Goal: Information Seeking & Learning: Learn about a topic

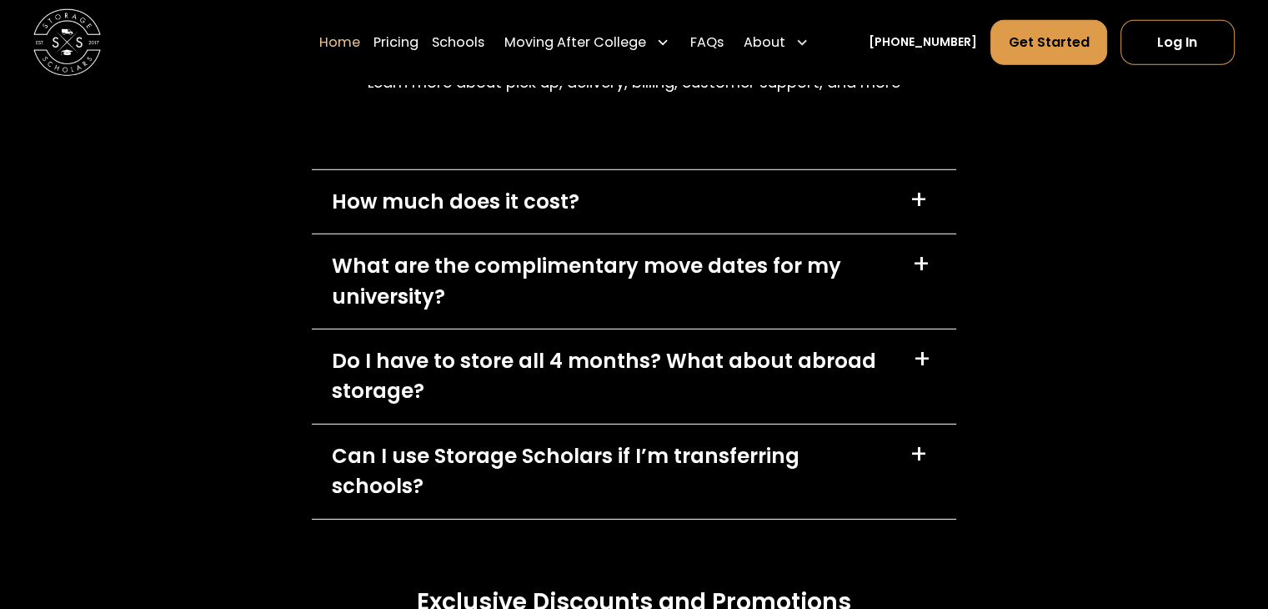
scroll to position [4894, 0]
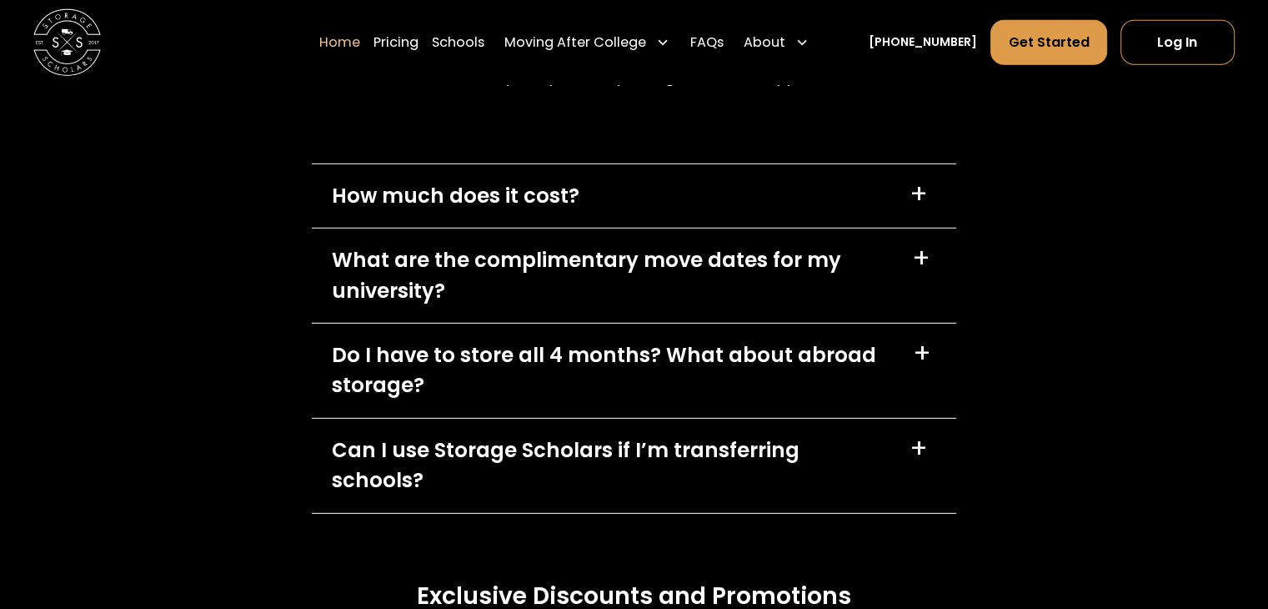
click at [908, 208] on div "How much does it cost? +" at bounding box center [634, 196] width 644 height 64
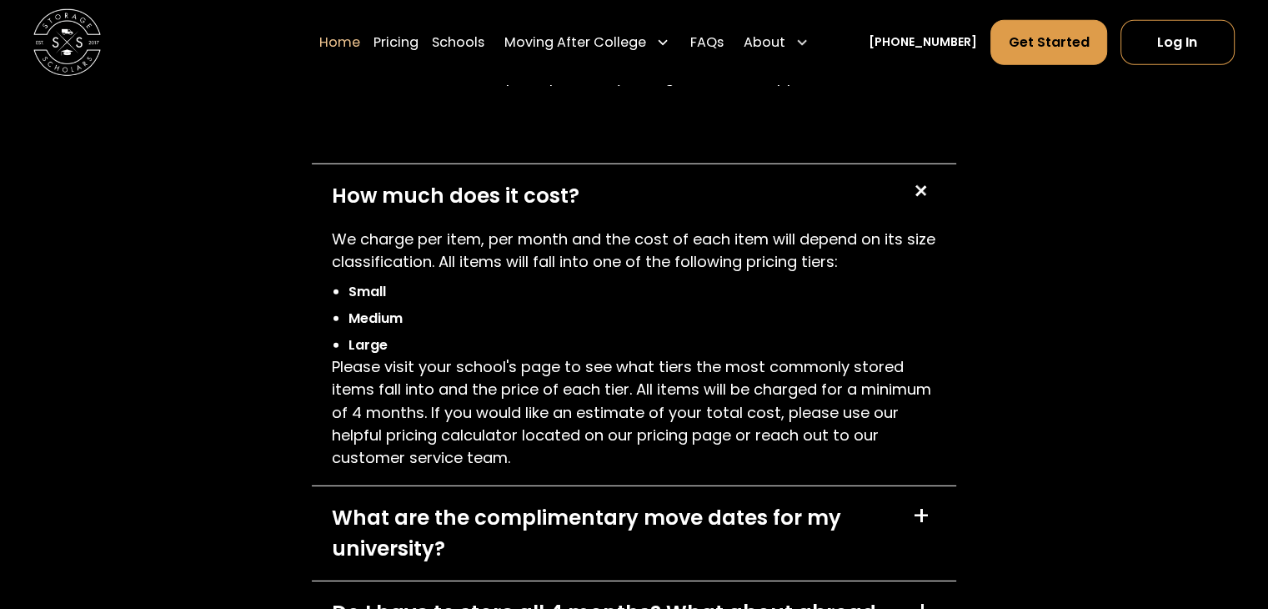
click at [908, 207] on div "+" at bounding box center [920, 191] width 32 height 32
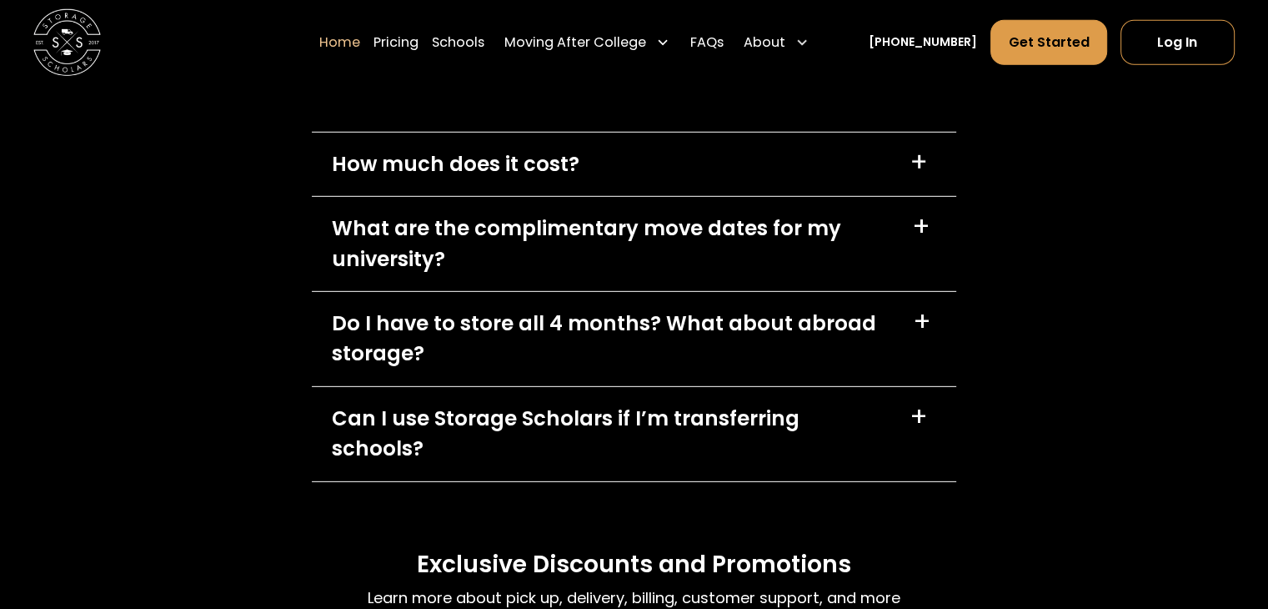
scroll to position [4927, 0]
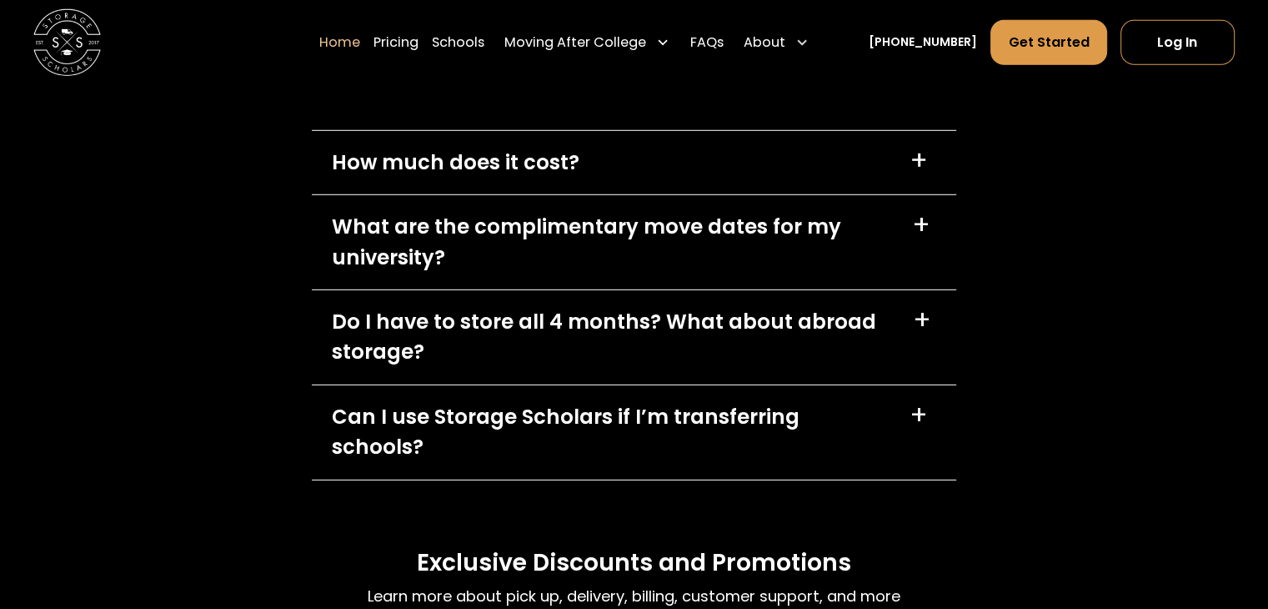
click at [900, 257] on div "What are the complimentary move dates for my university? +" at bounding box center [634, 242] width 644 height 94
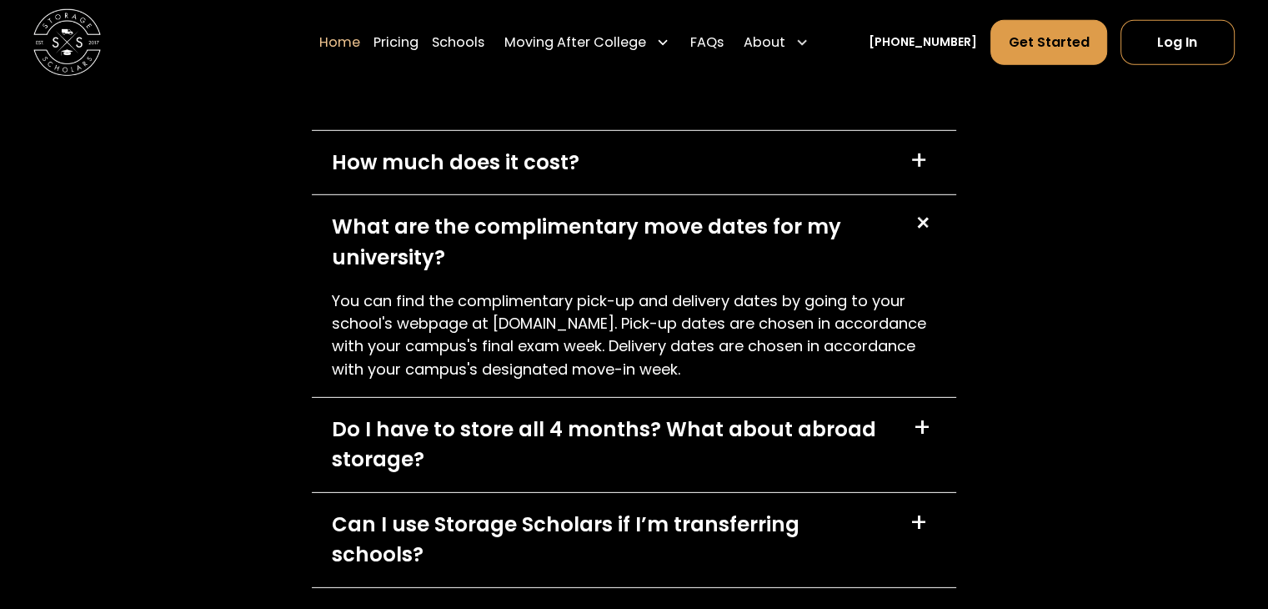
click at [900, 256] on div "What are the complimentary move dates for my university? +" at bounding box center [634, 242] width 644 height 94
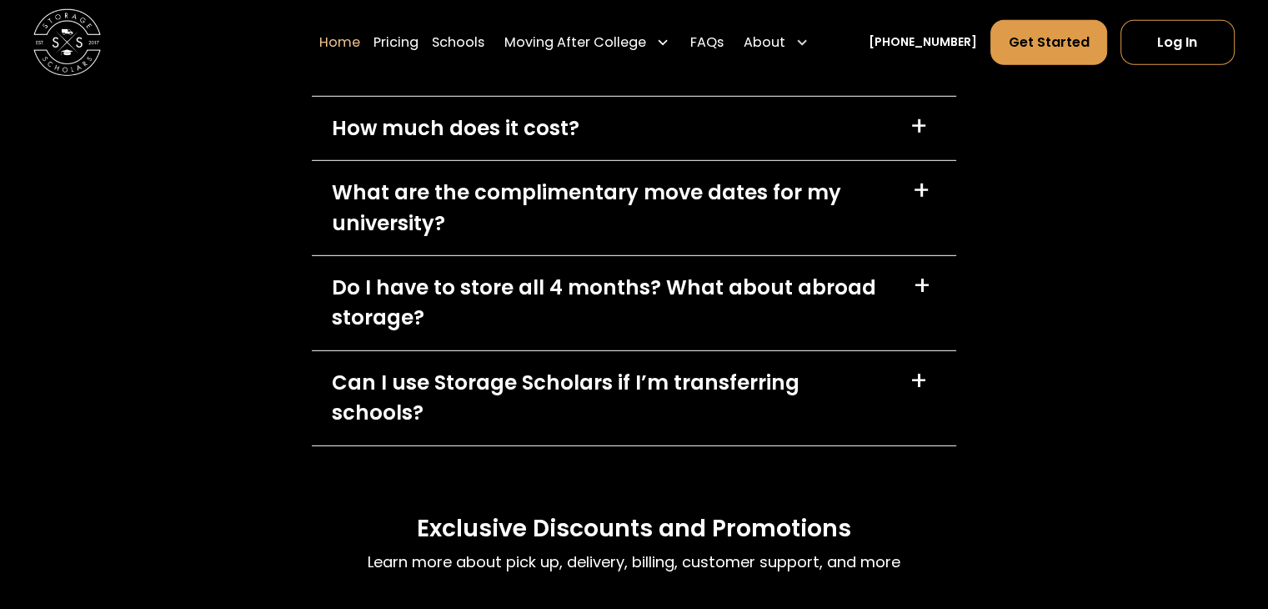
scroll to position [4962, 0]
click at [894, 211] on div "What are the complimentary move dates for my university? +" at bounding box center [634, 207] width 644 height 94
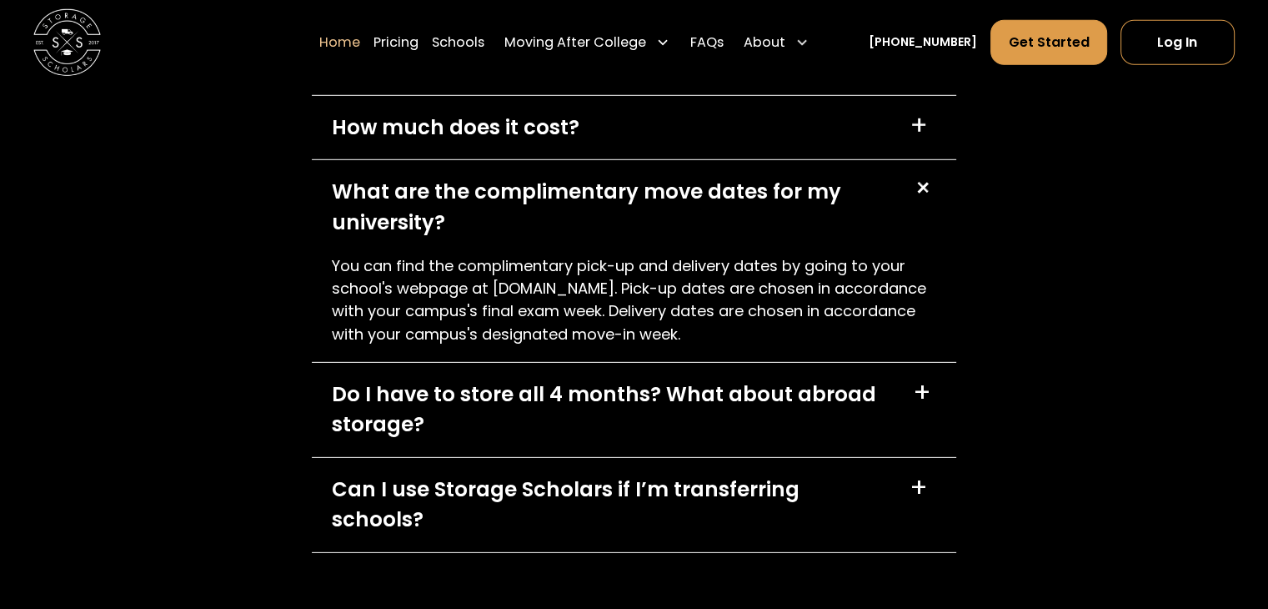
click at [894, 211] on div "What are the complimentary move dates for my university? +" at bounding box center [634, 207] width 644 height 94
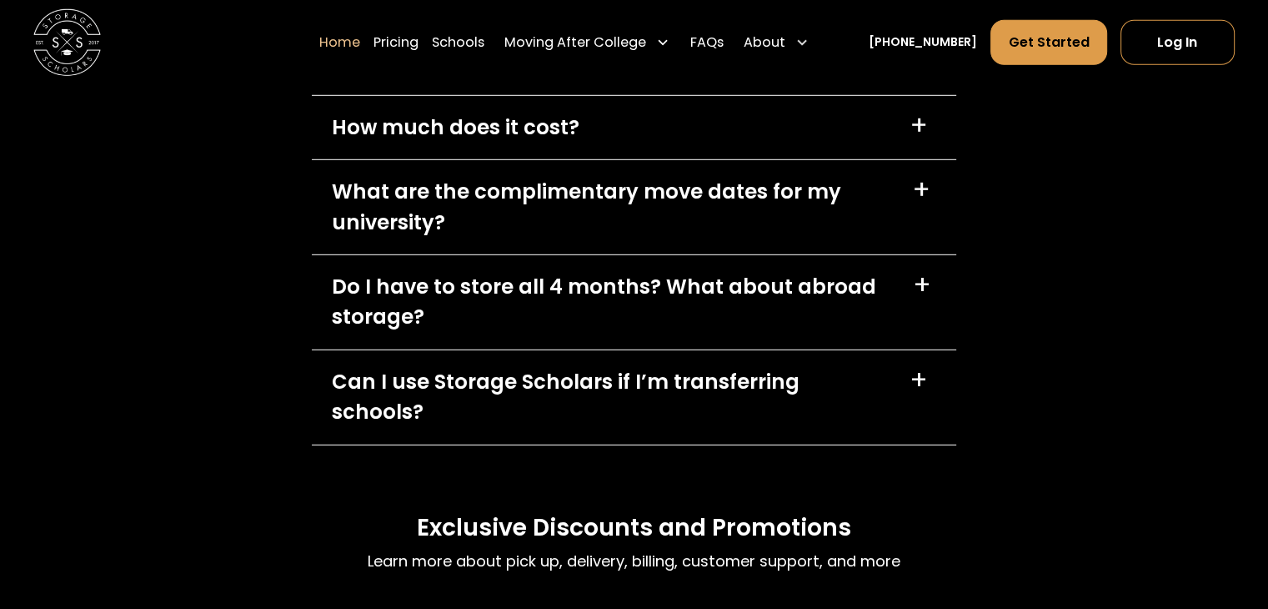
click at [907, 218] on div "What are the complimentary move dates for my university? +" at bounding box center [634, 207] width 644 height 94
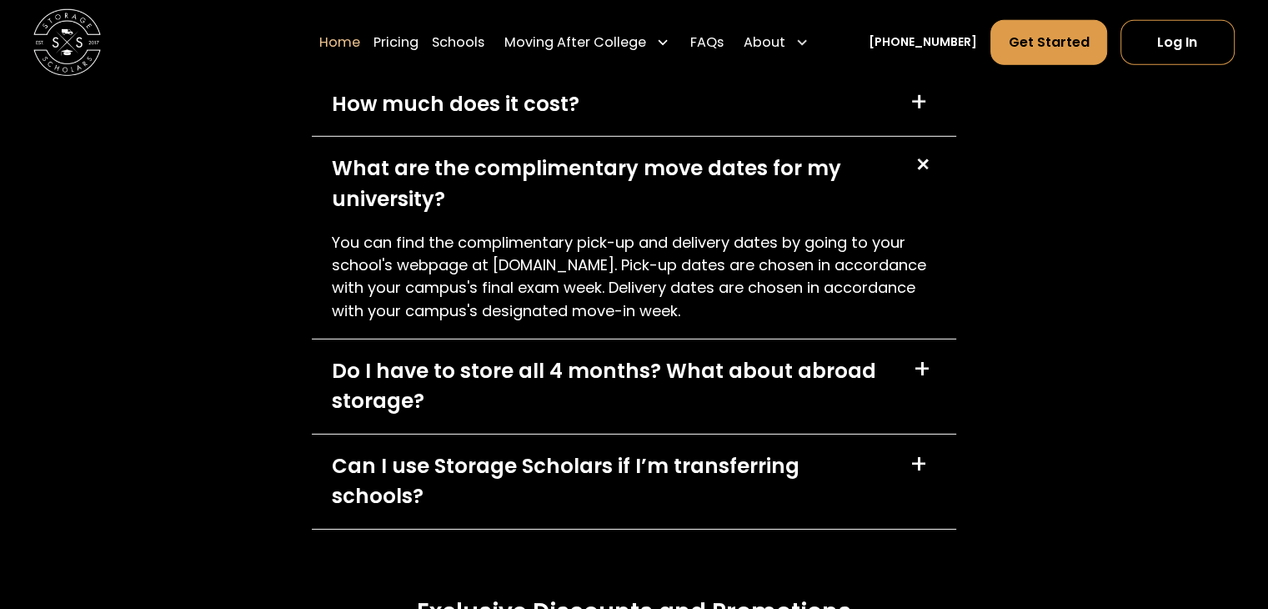
scroll to position [4986, 0]
click at [484, 35] on link "Schools" at bounding box center [458, 41] width 53 height 47
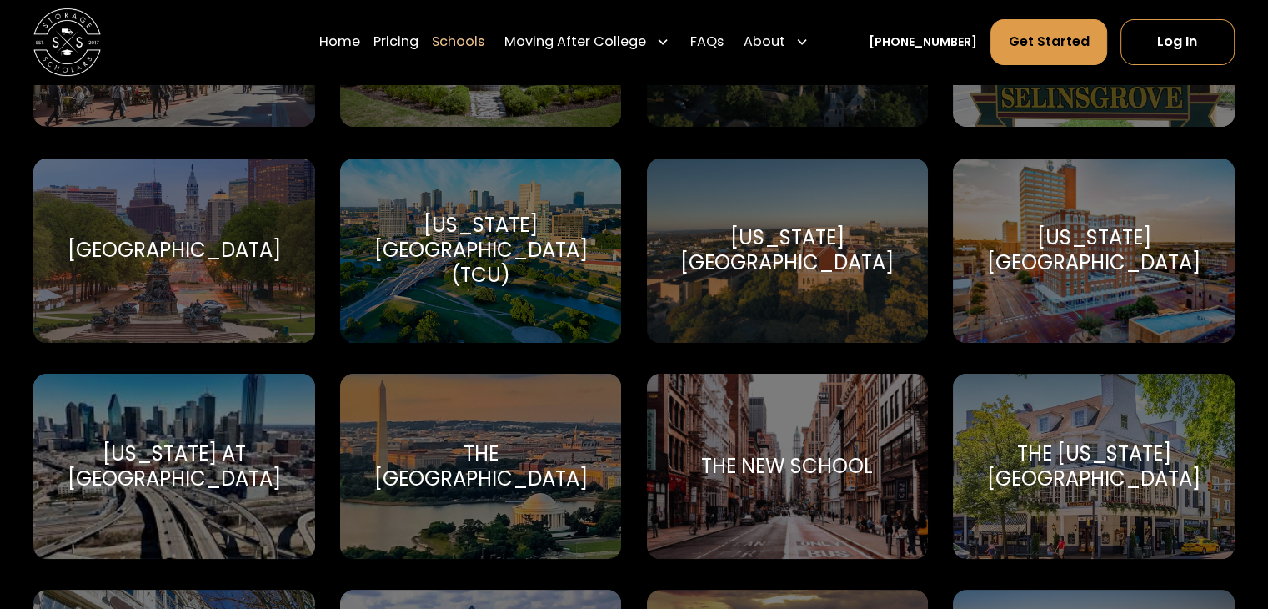
scroll to position [6738, 0]
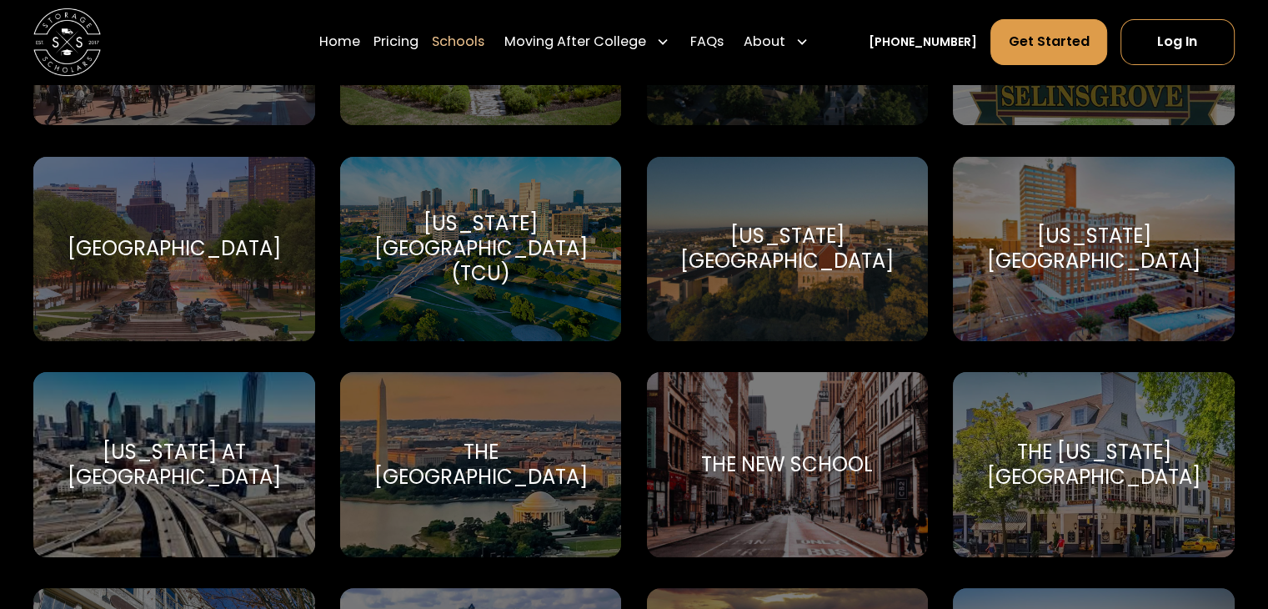
click at [213, 246] on div "Temple University" at bounding box center [174, 248] width 213 height 25
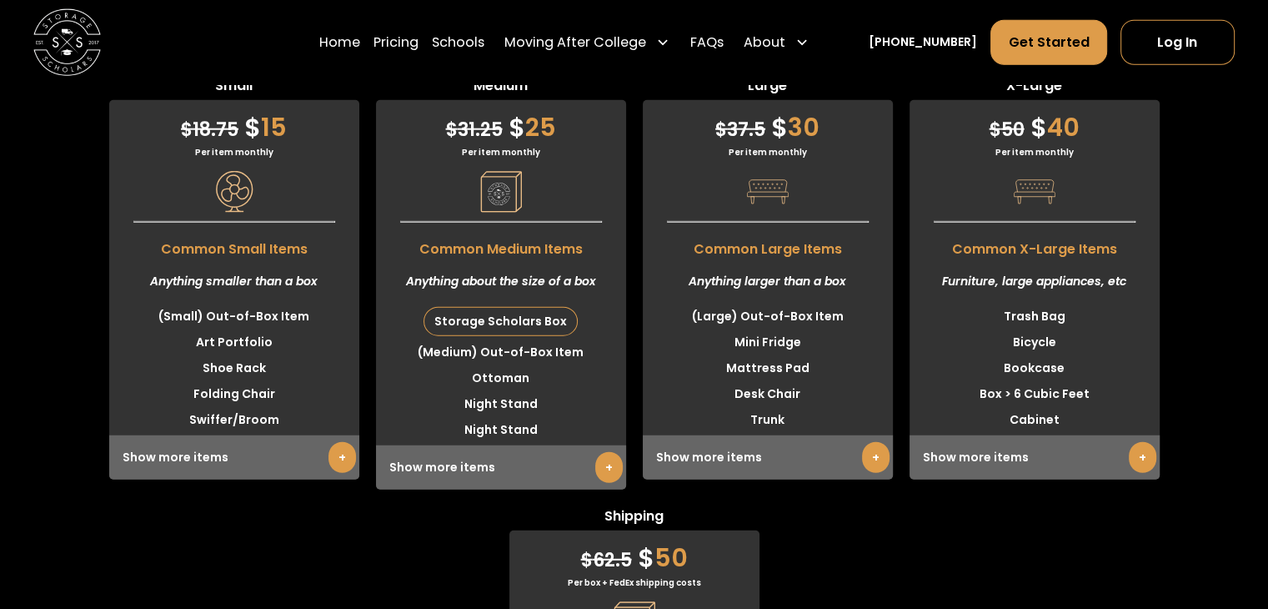
scroll to position [4254, 0]
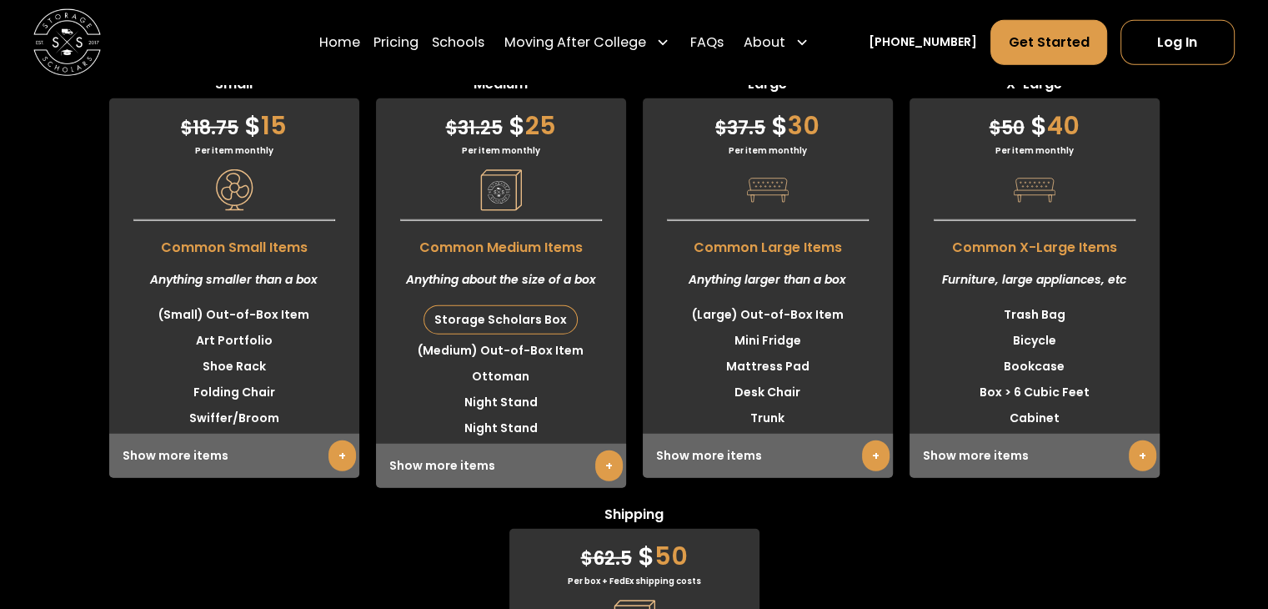
click at [599, 475] on link "+" at bounding box center [609, 465] width 28 height 31
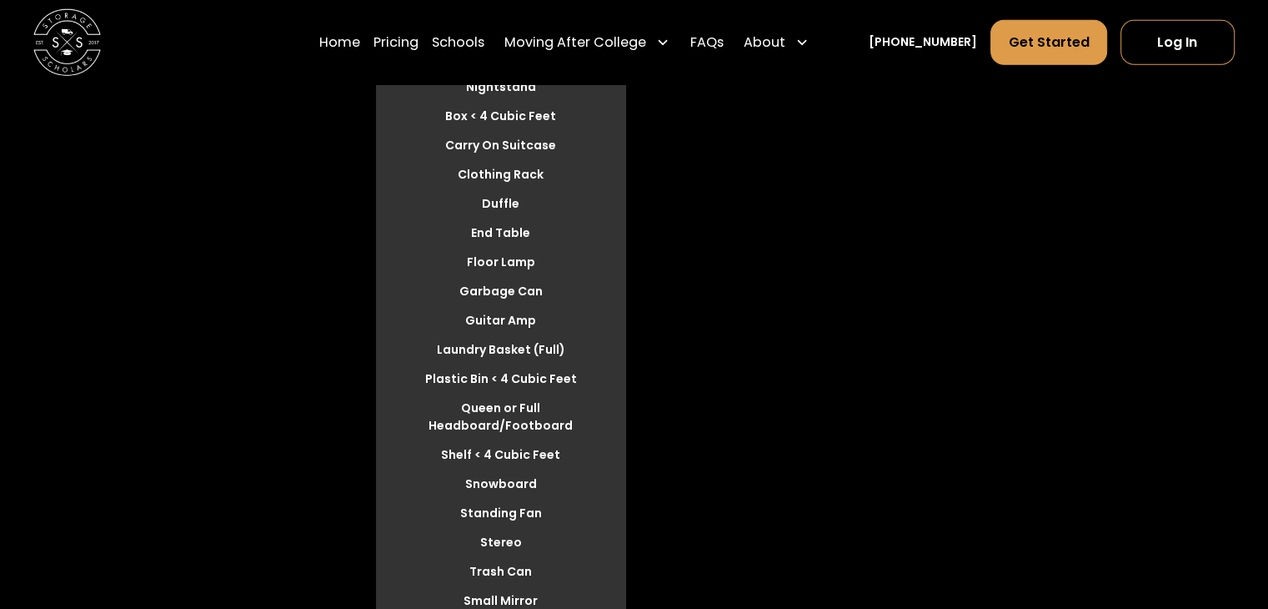
scroll to position [4685, 0]
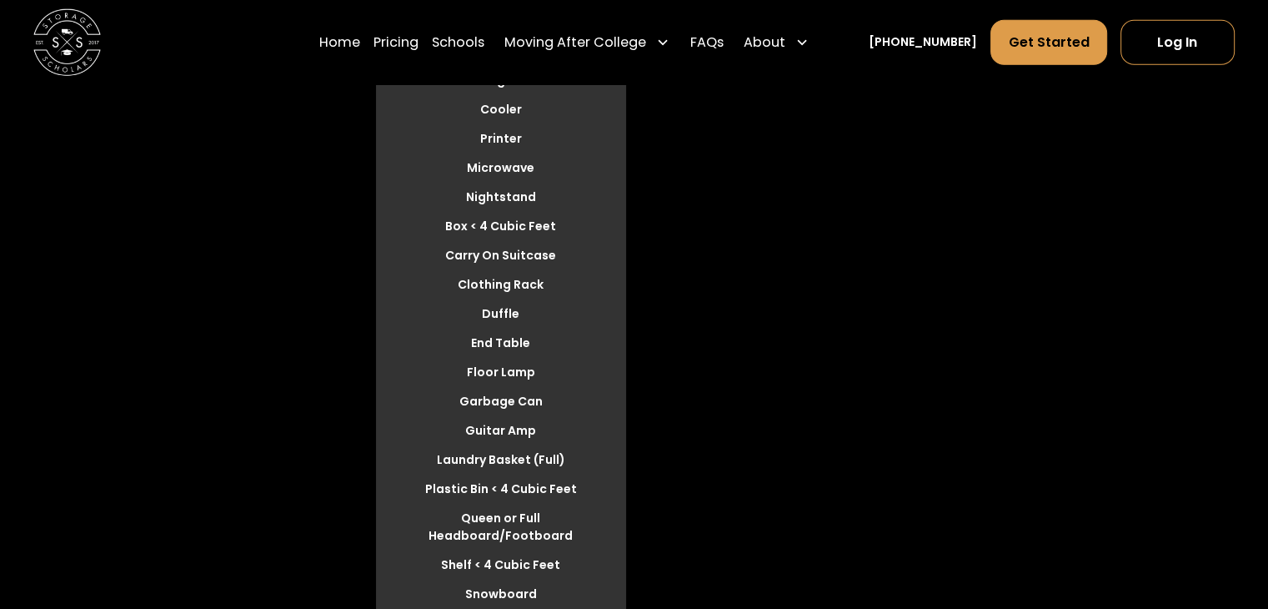
click at [504, 317] on li "Duffle" at bounding box center [501, 314] width 250 height 26
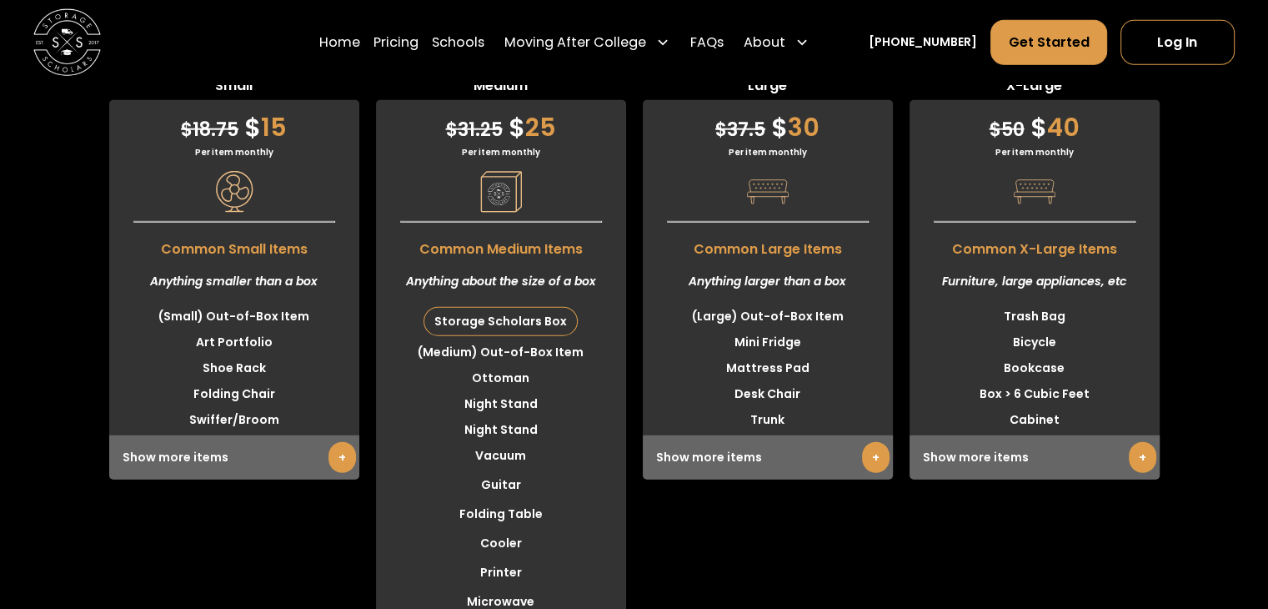
scroll to position [4251, 0]
click at [516, 359] on li "(Medium) Out-of-Box Item" at bounding box center [501, 353] width 250 height 26
click at [532, 358] on li "(Medium) Out-of-Box Item" at bounding box center [501, 353] width 250 height 26
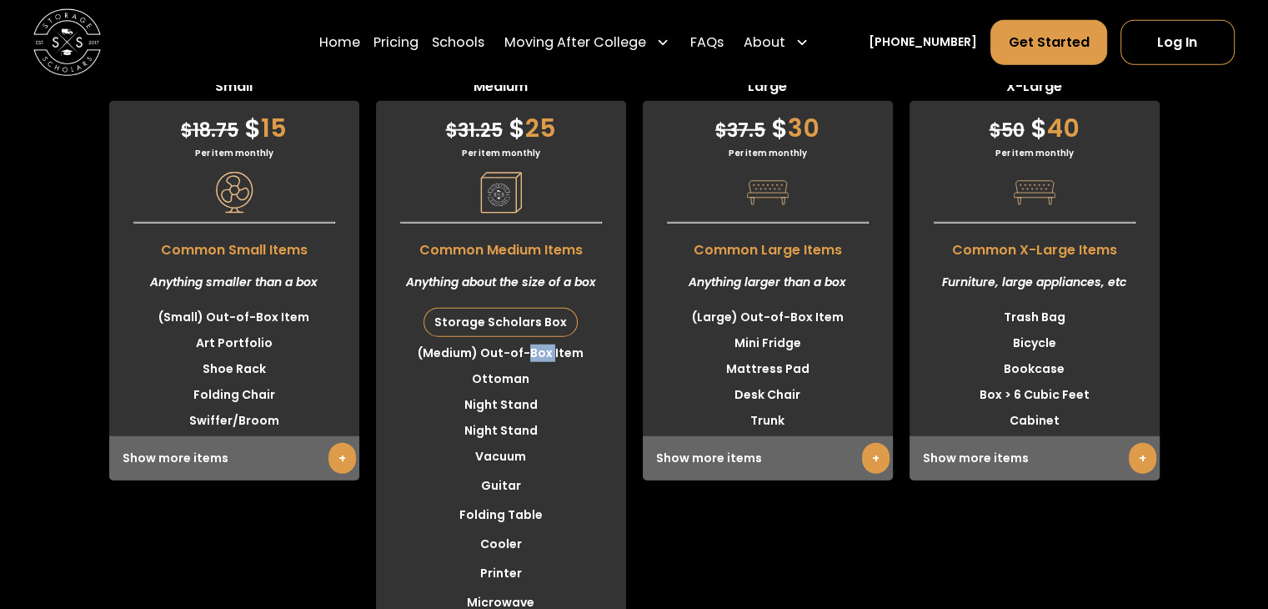
click at [532, 358] on li "(Medium) Out-of-Box Item" at bounding box center [501, 353] width 250 height 26
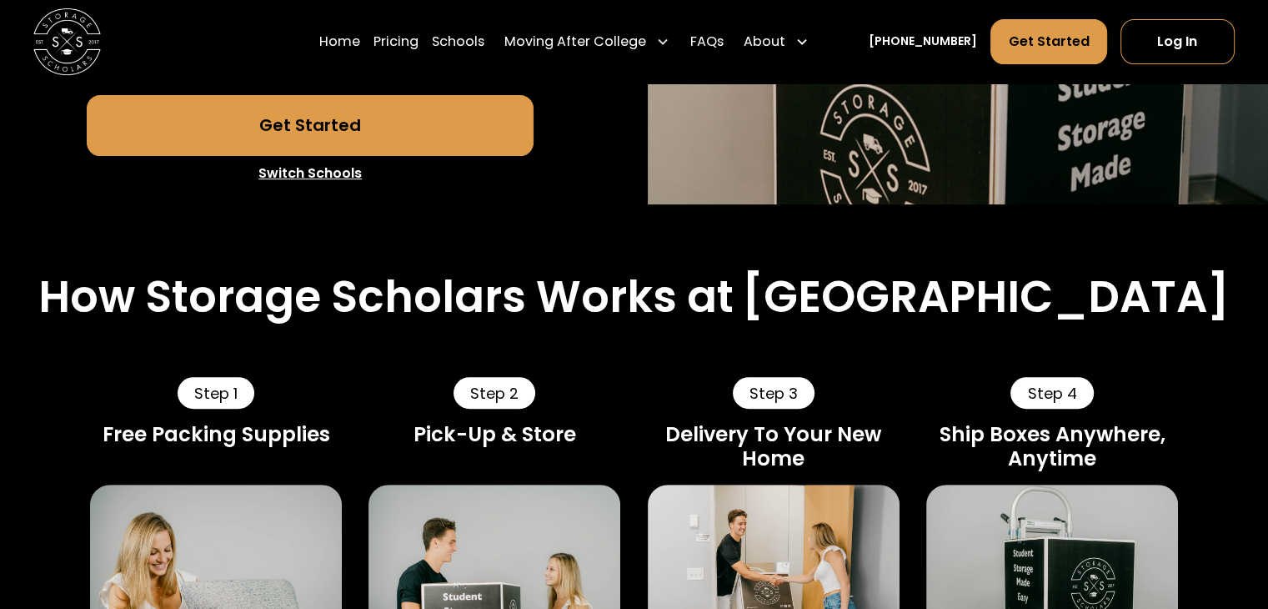
scroll to position [584, 0]
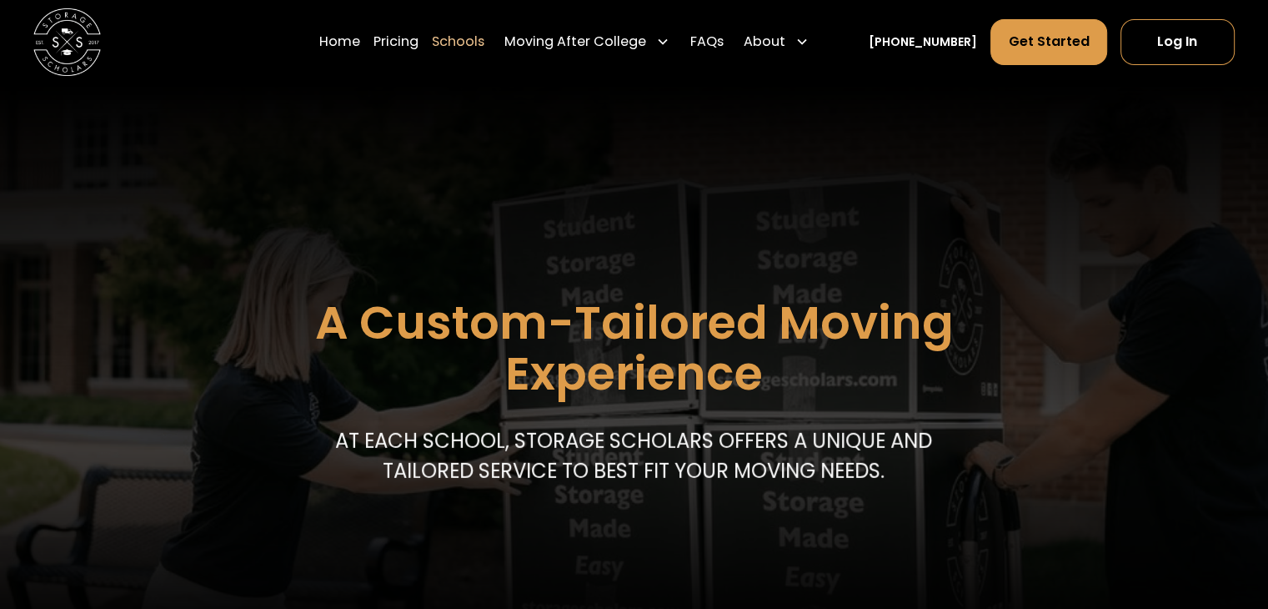
click at [958, 255] on header "A Custom-Tailored Moving Experience At each school, storage scholars offers a u…" at bounding box center [634, 363] width 1268 height 558
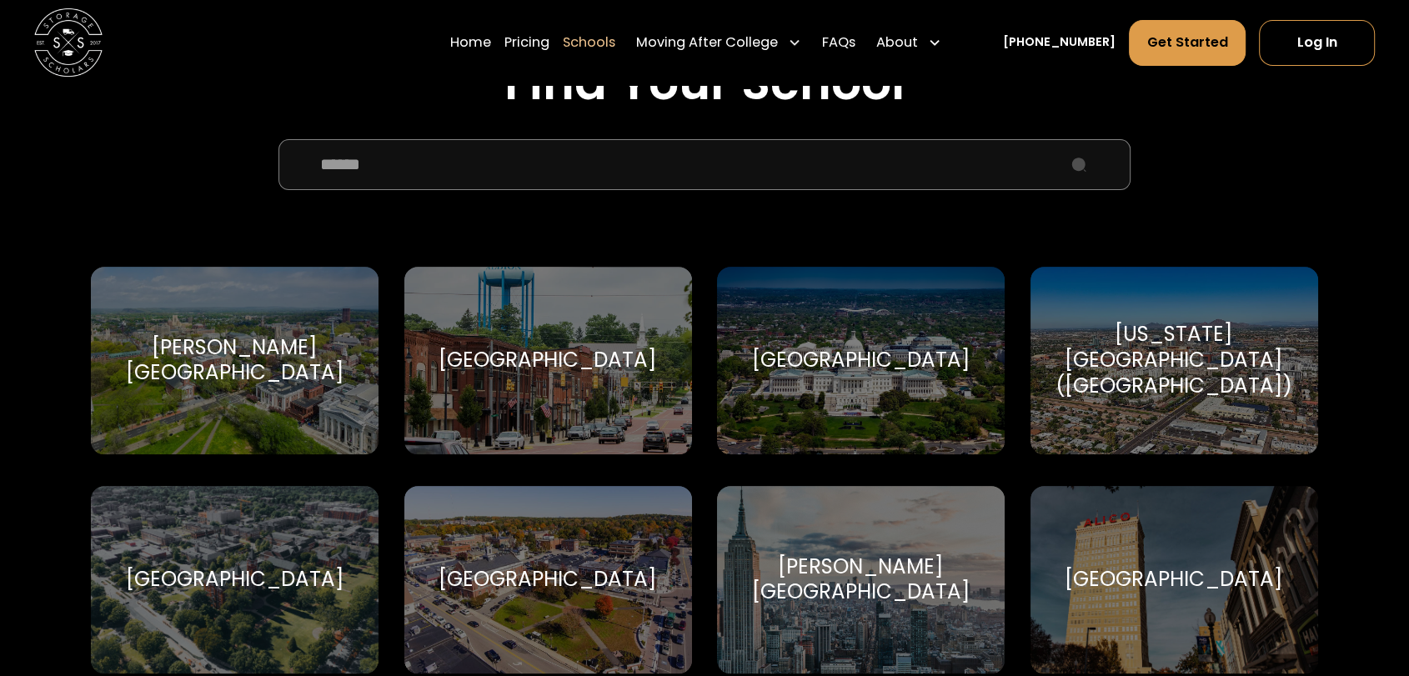
scroll to position [669, 0]
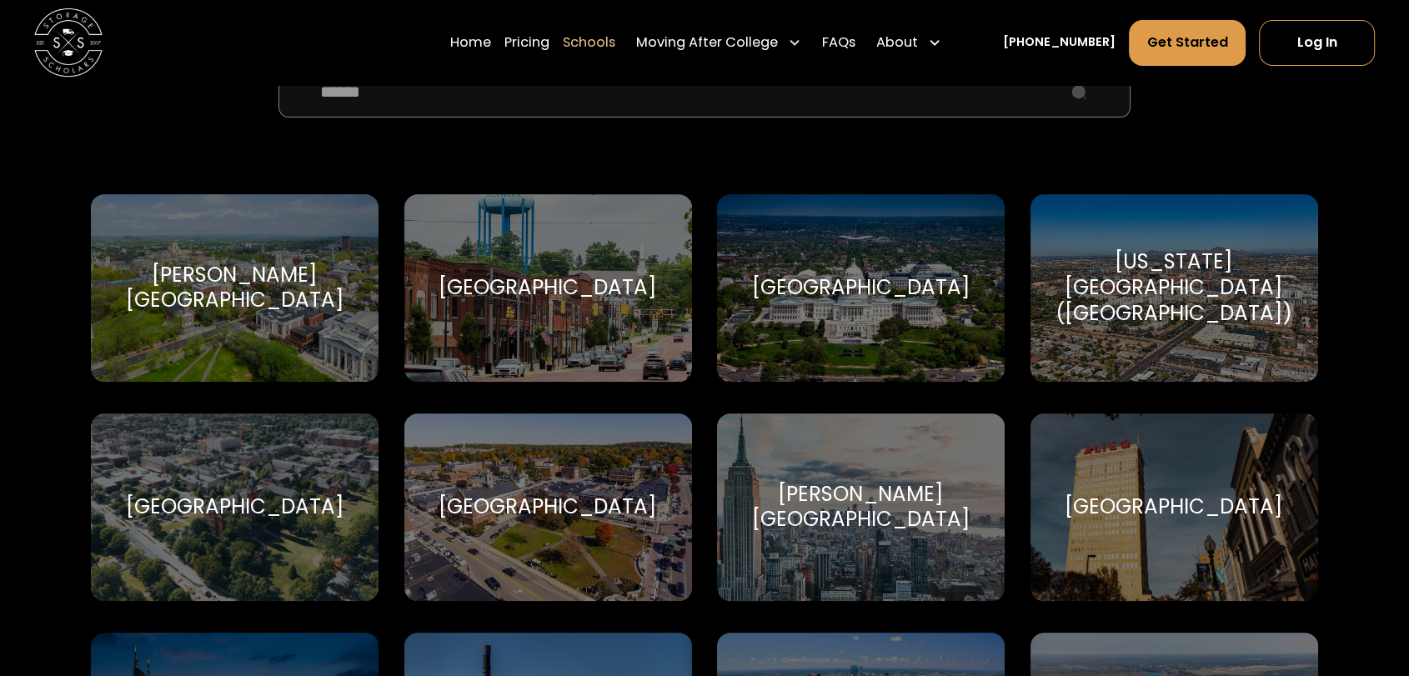
click at [574, 281] on div "Albion College" at bounding box center [548, 288] width 218 height 26
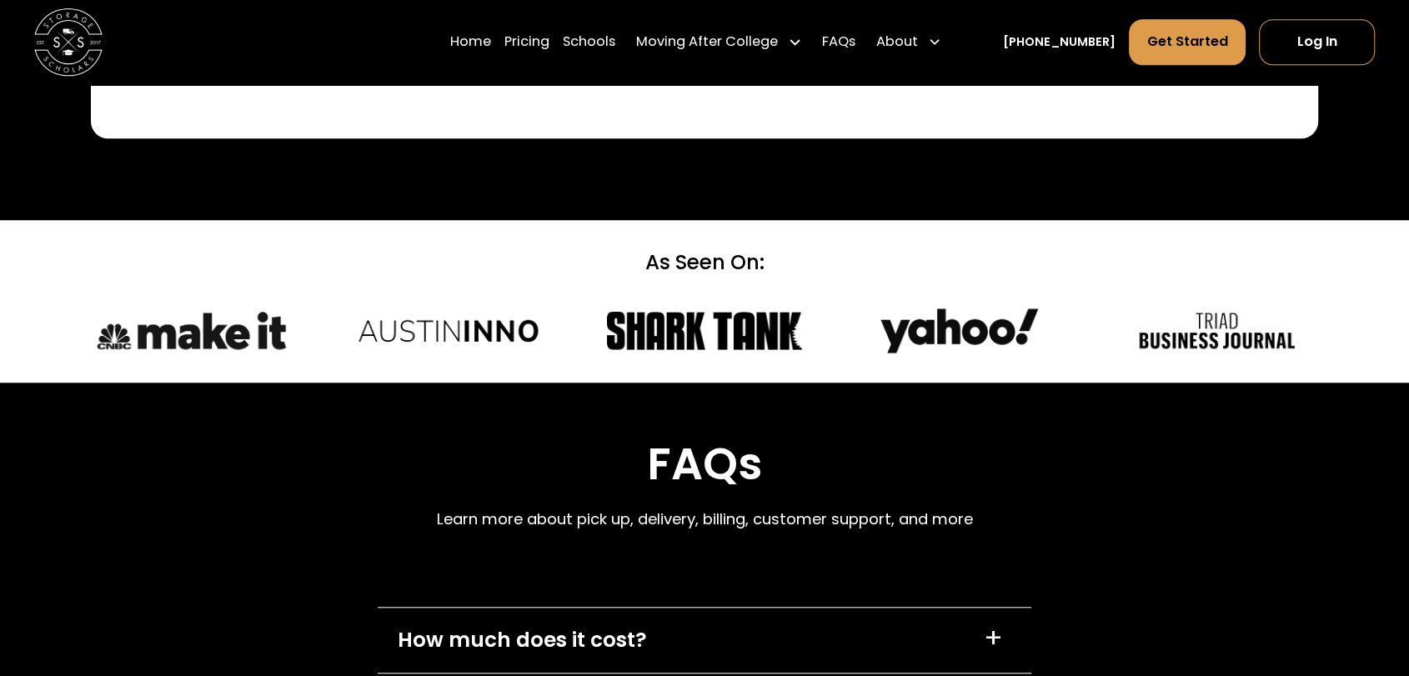
scroll to position [7577, 0]
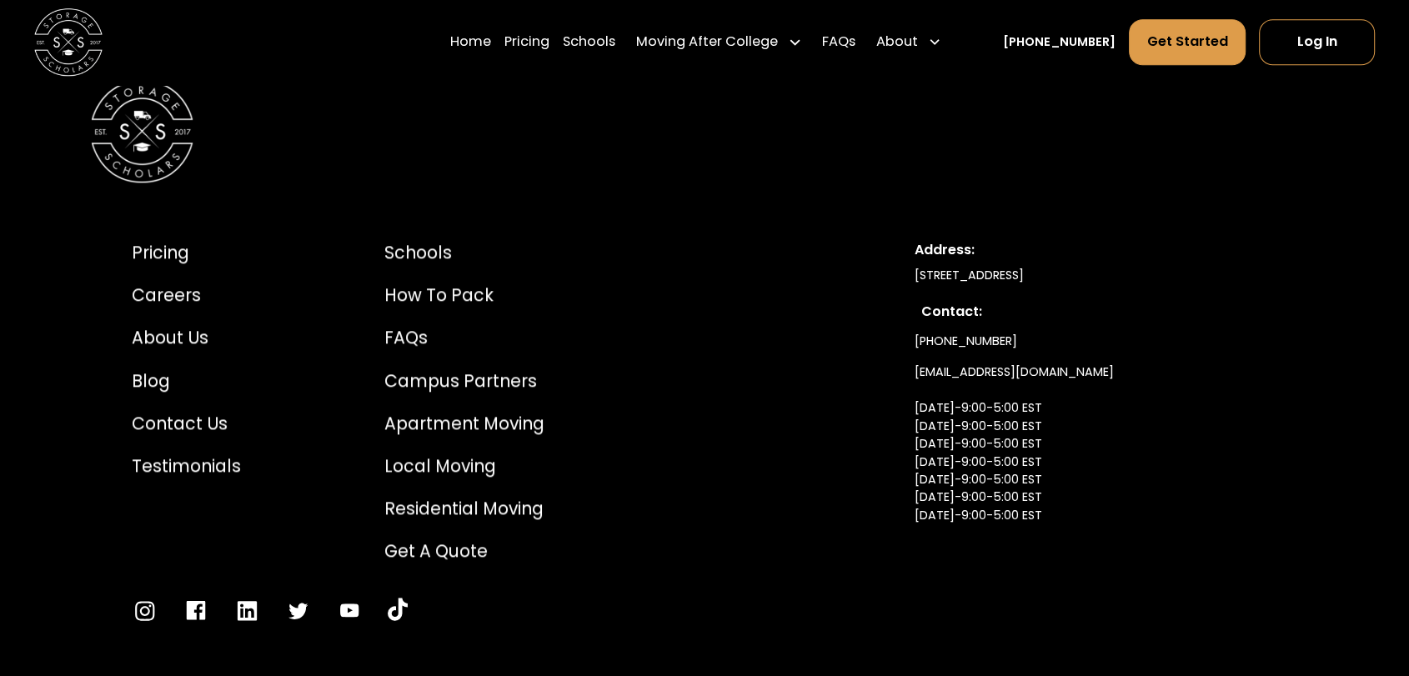
scroll to position [7883, 0]
